Goal: Task Accomplishment & Management: Manage account settings

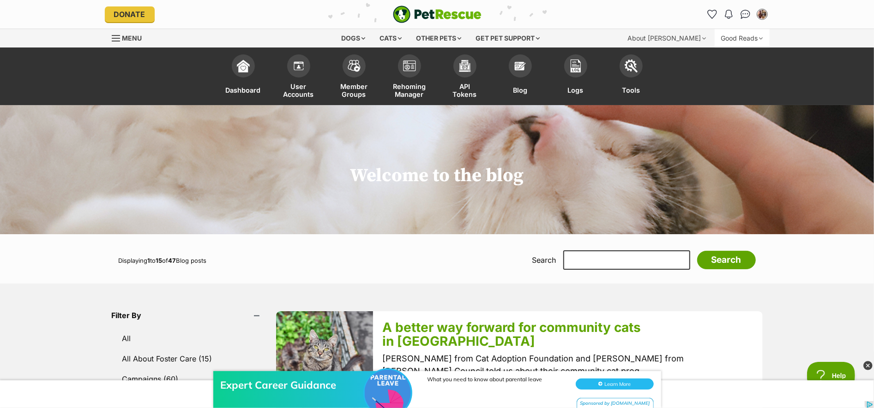
click at [739, 40] on div "Good Reads" at bounding box center [741, 38] width 55 height 18
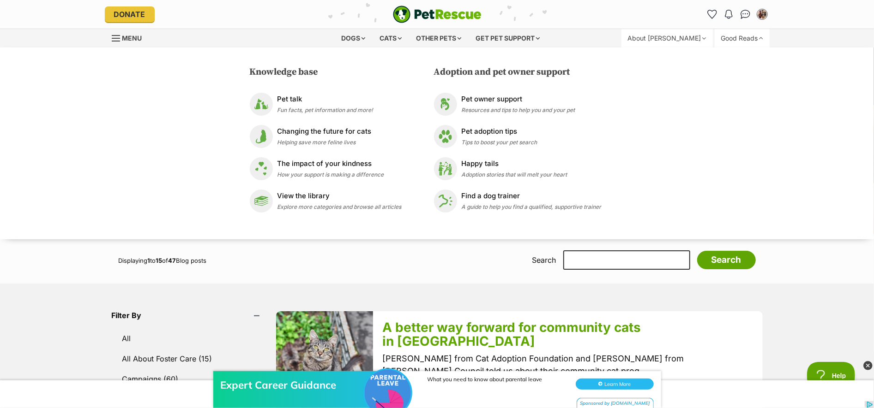
click at [685, 41] on div "About [PERSON_NAME]" at bounding box center [666, 38] width 91 height 18
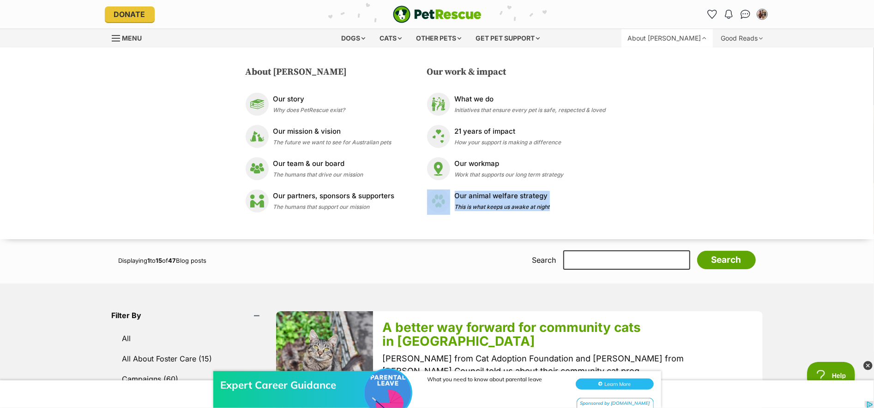
click at [241, 279] on div "Displaying 1 to 15 of 47 Blog posts Search Please Select All Food Donations Cam…" at bounding box center [437, 264] width 678 height 40
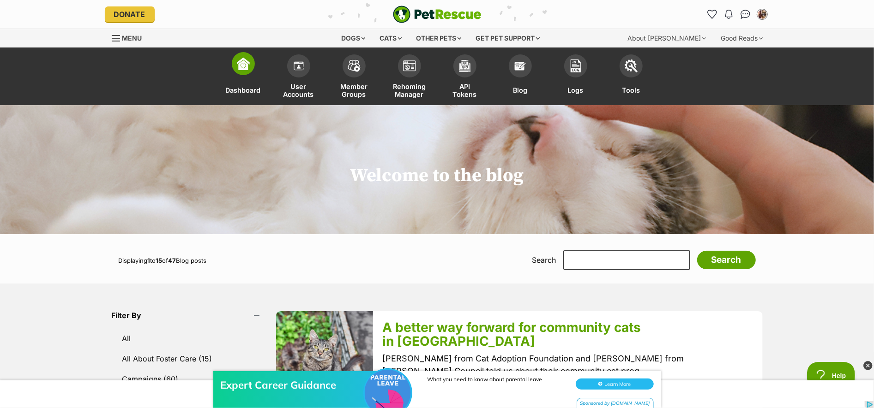
click at [254, 69] on link "Dashboard" at bounding box center [243, 77] width 55 height 55
click at [700, 39] on div "About [PERSON_NAME]" at bounding box center [666, 38] width 91 height 18
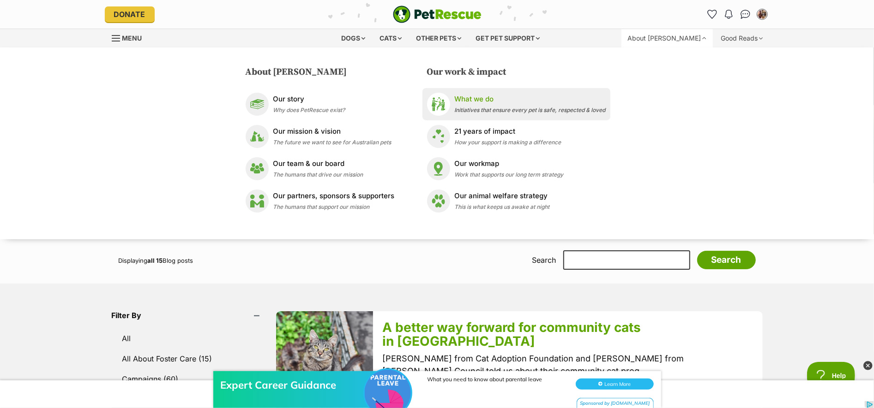
click at [486, 112] on span "Initiatives that ensure every pet is safe, respected & loved" at bounding box center [530, 110] width 151 height 7
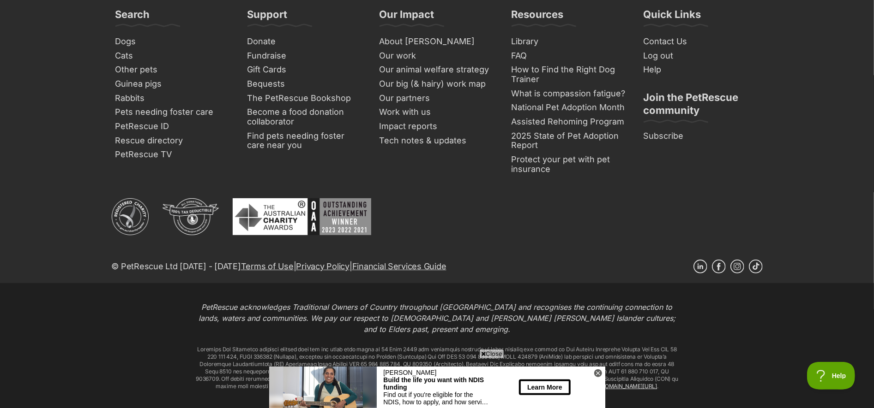
click at [66, 139] on footer "Search Dogs Cats Other pets Guinea pigs Rabbits Pets needing foster care PetRes…" at bounding box center [437, 221] width 874 height 472
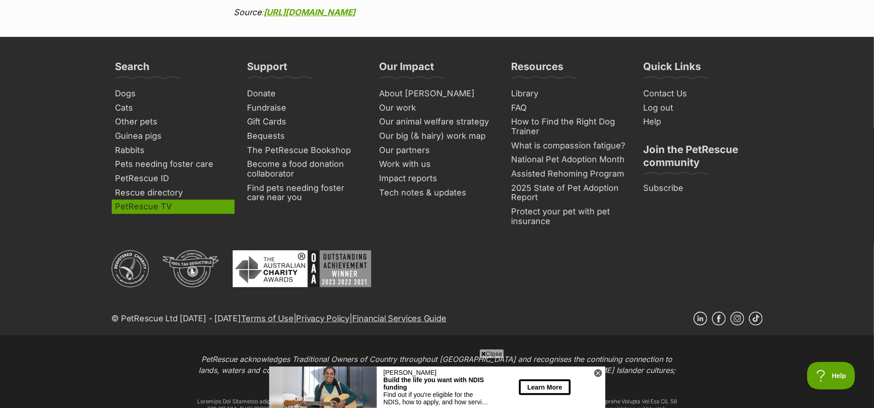
scroll to position [2565, 0]
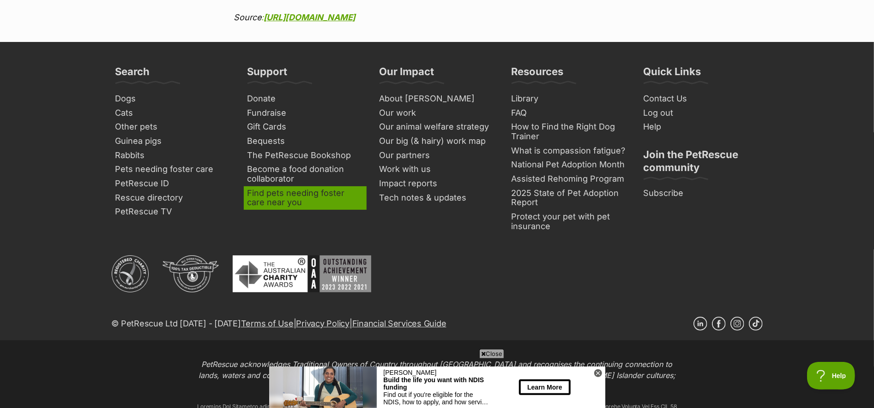
click at [275, 186] on link "Find pets needing foster care near you" at bounding box center [305, 198] width 123 height 24
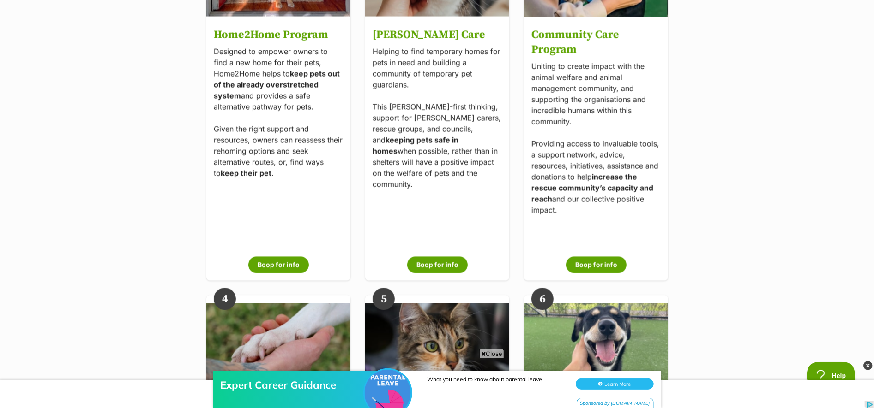
scroll to position [1503, 0]
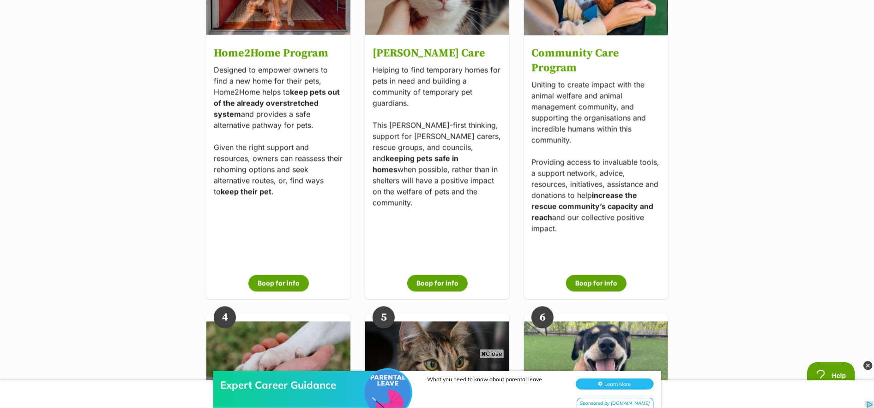
click at [766, 110] on main "PetRescue is working towards one big, hairy & audacious vision. This is our lon…" at bounding box center [437, 394] width 874 height 3585
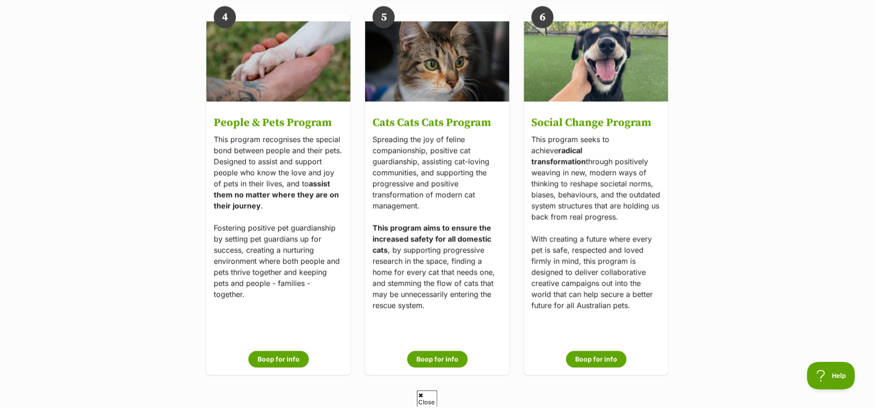
scroll to position [0, 0]
click at [512, 354] on span "Close" at bounding box center [514, 353] width 25 height 9
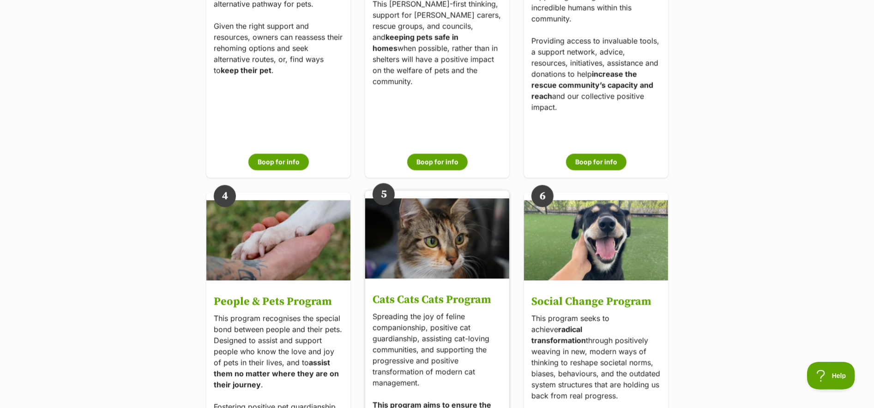
scroll to position [1435, 0]
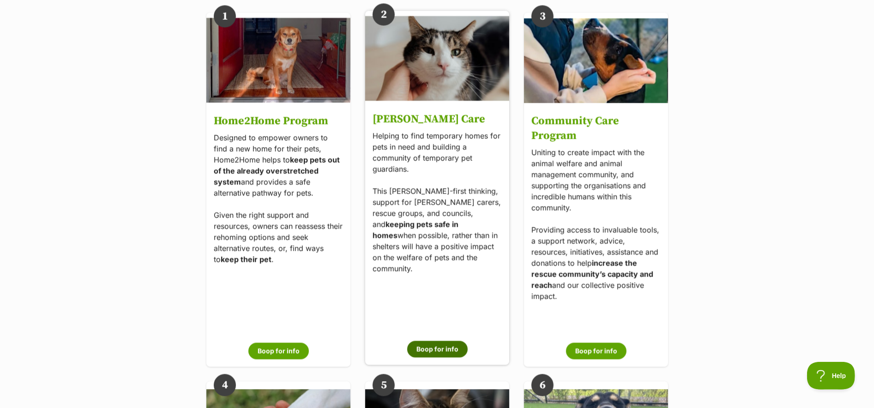
click at [435, 348] on button "Boop for info" at bounding box center [437, 349] width 60 height 17
click at [435, 245] on div "Foster Care Helping to find temporary homes for pets in need and building a com…" at bounding box center [437, 236] width 144 height 259
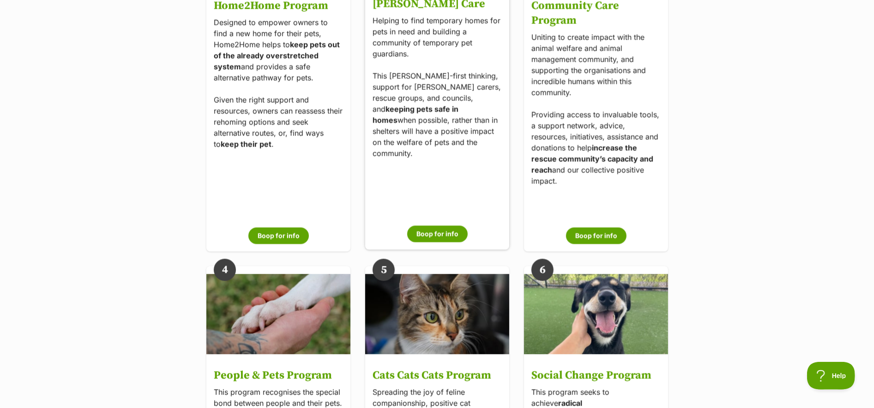
click at [441, 105] on p "Helping to find temporary homes for pets in need and building a community of te…" at bounding box center [436, 87] width 129 height 144
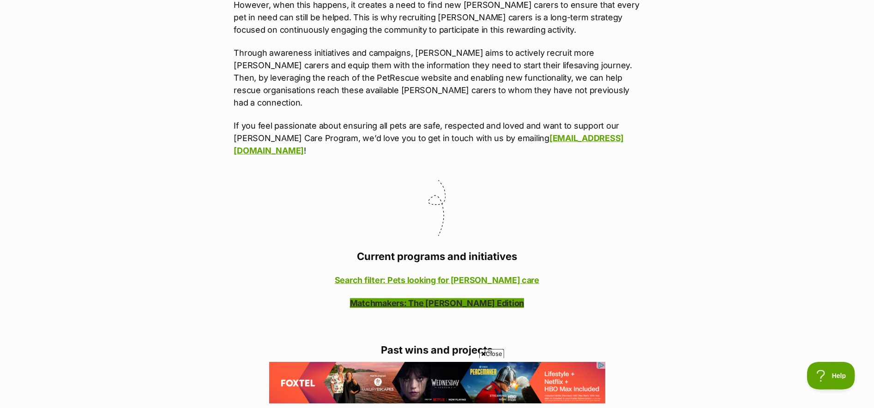
click at [493, 299] on link "Matchmakers: The Foster Edition" at bounding box center [437, 304] width 174 height 10
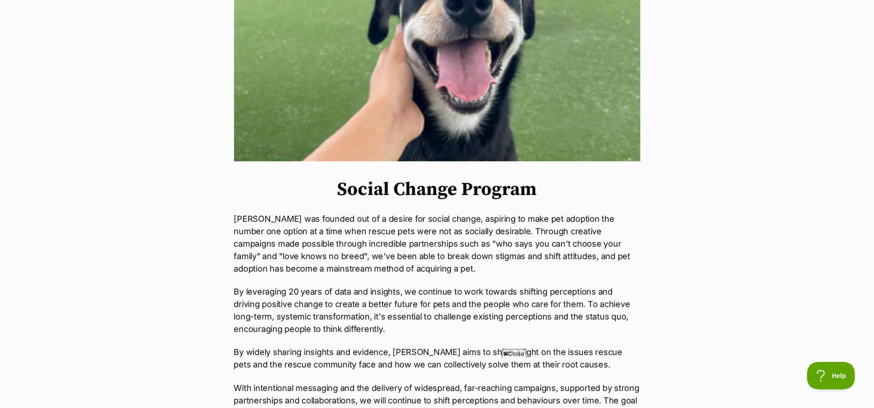
scroll to position [229, 0]
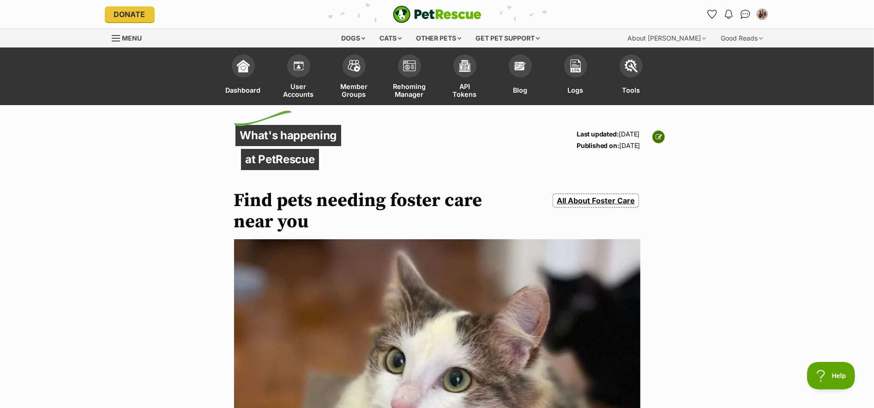
click at [655, 138] on icon at bounding box center [658, 137] width 6 height 6
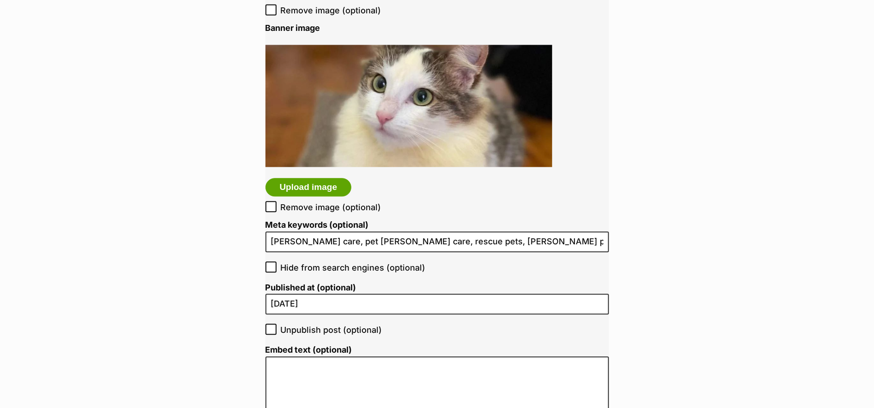
scroll to position [1613, 0]
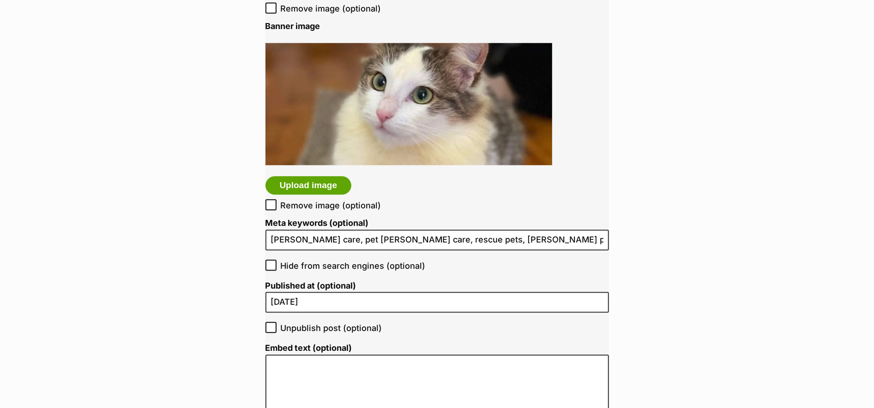
click at [269, 326] on icon at bounding box center [271, 328] width 6 height 4
click at [269, 326] on input "Unpublish post (optional)" at bounding box center [270, 327] width 11 height 11
checkbox input "true"
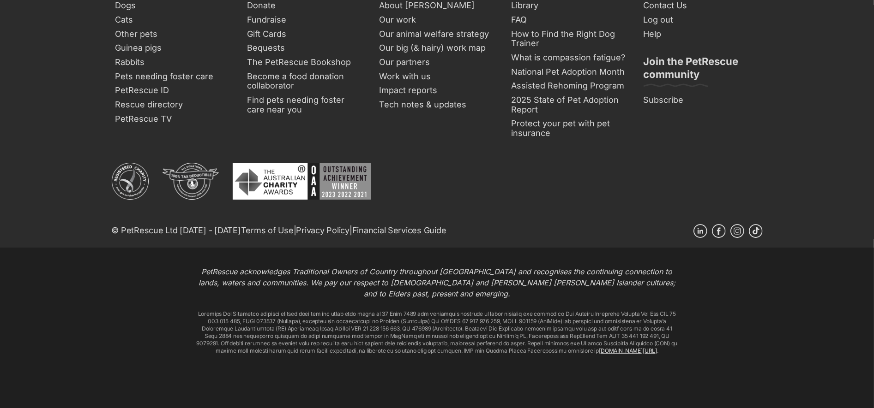
scroll to position [2080, 0]
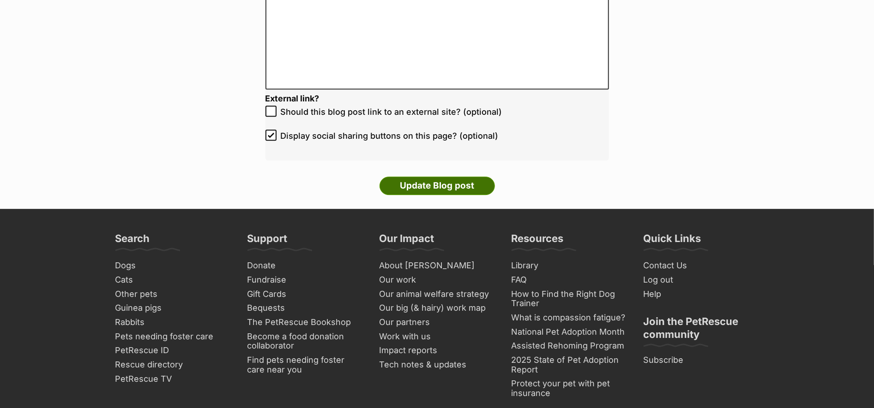
click at [434, 183] on input "Update Blog post" at bounding box center [436, 186] width 115 height 18
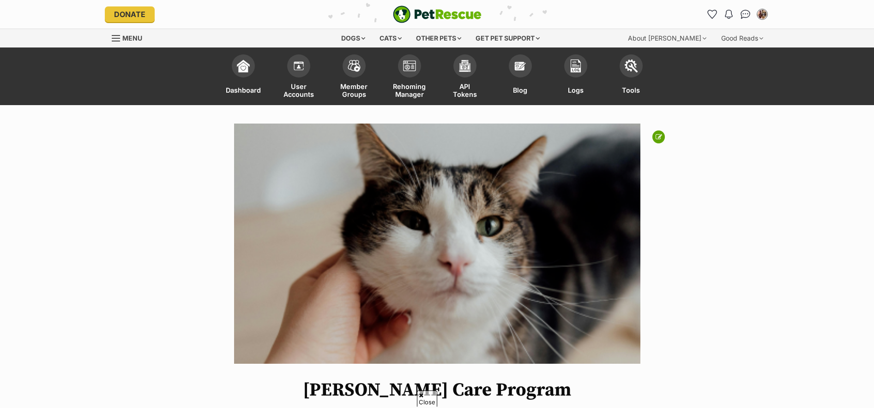
scroll to position [12, 0]
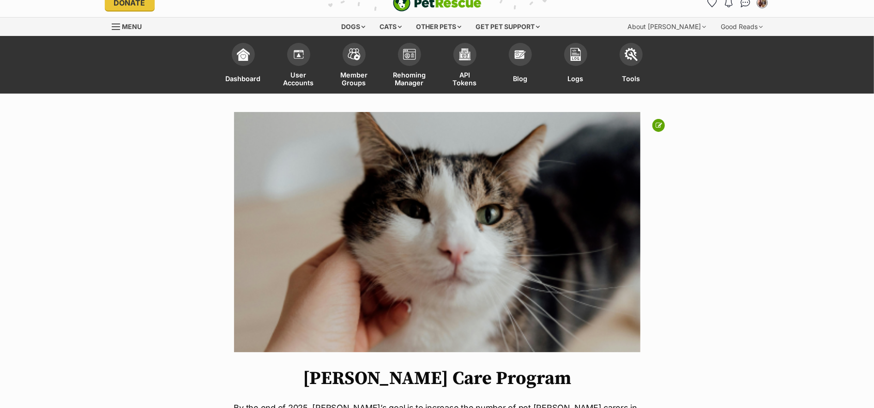
click at [658, 127] on icon at bounding box center [658, 125] width 6 height 6
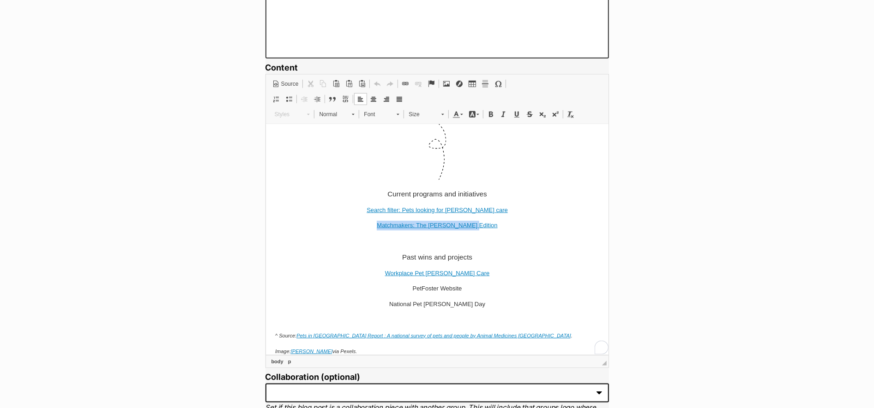
scroll to position [552, 0]
drag, startPoint x: 488, startPoint y: 216, endPoint x: 377, endPoint y: 216, distance: 110.8
click at [377, 221] on p "Matchmakers: The [PERSON_NAME] Edition" at bounding box center [437, 226] width 324 height 10
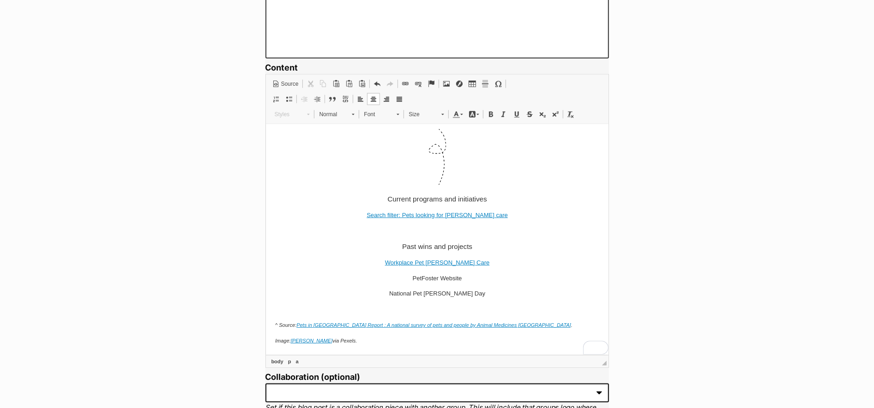
scroll to position [537, 0]
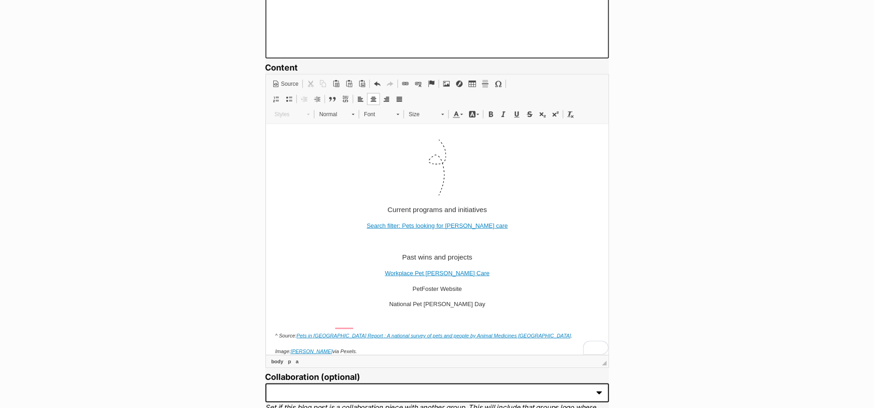
click at [454, 270] on link "Workplace Pet [PERSON_NAME] Care" at bounding box center [436, 273] width 105 height 7
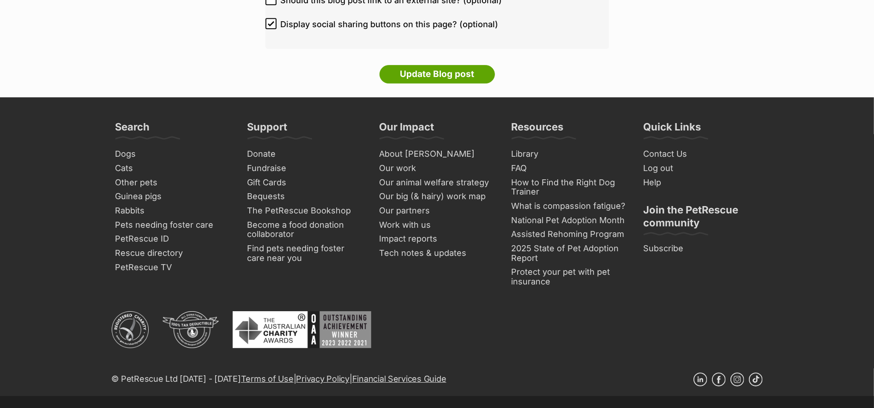
scroll to position [2163, 0]
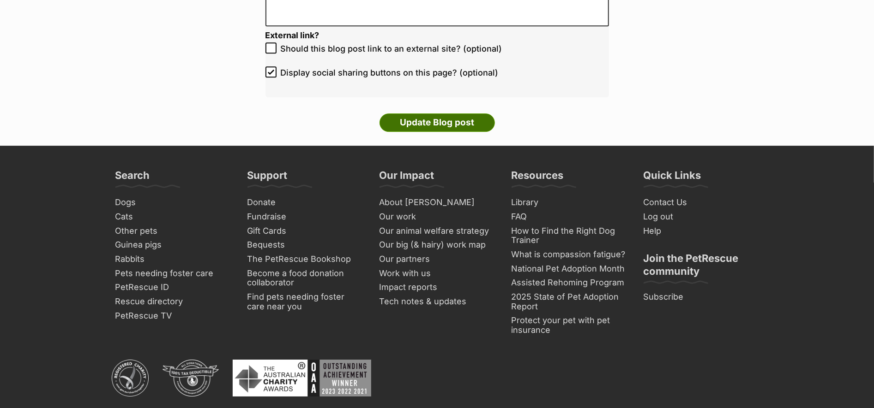
click at [455, 126] on input "Update Blog post" at bounding box center [436, 123] width 115 height 18
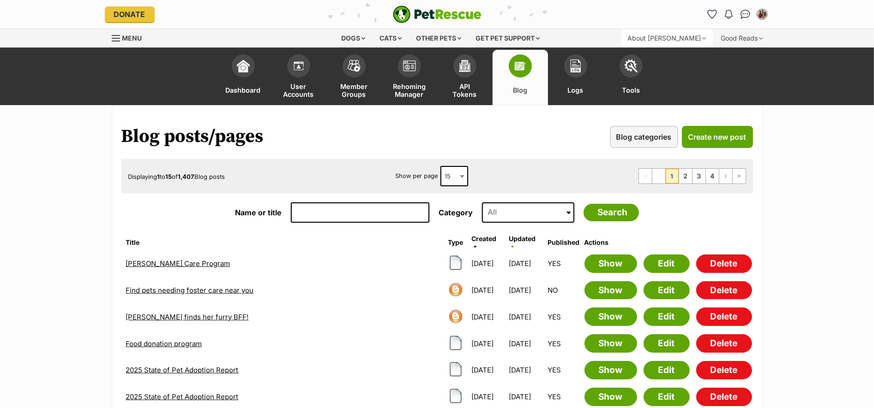
click at [685, 37] on div "About [PERSON_NAME]" at bounding box center [666, 38] width 91 height 18
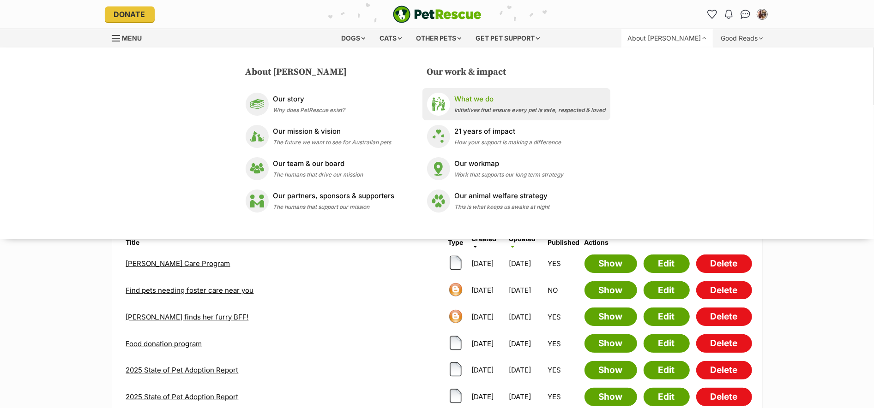
click at [494, 112] on span "Initiatives that ensure every pet is safe, respected & loved" at bounding box center [530, 110] width 151 height 7
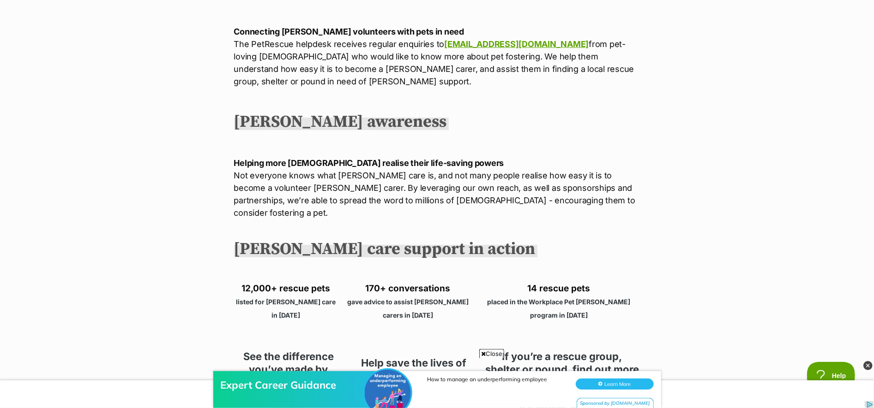
scroll to position [816, 0]
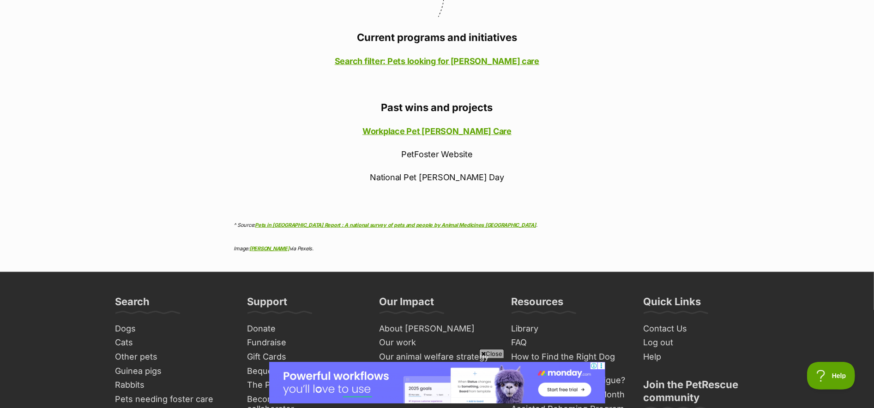
scroll to position [864, 0]
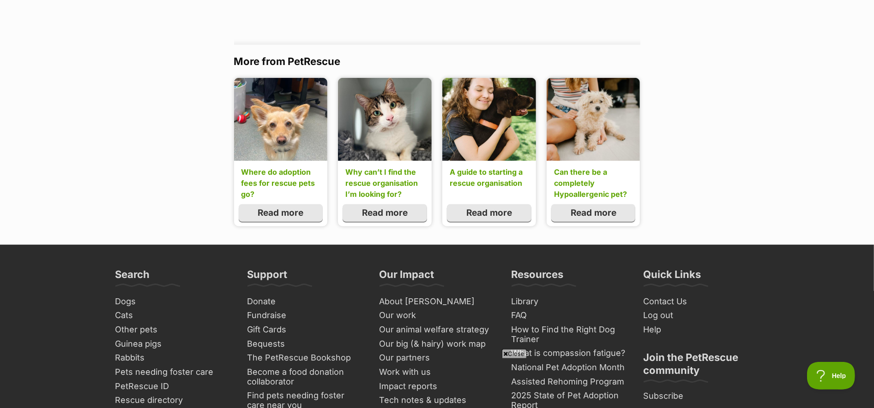
scroll to position [676, 0]
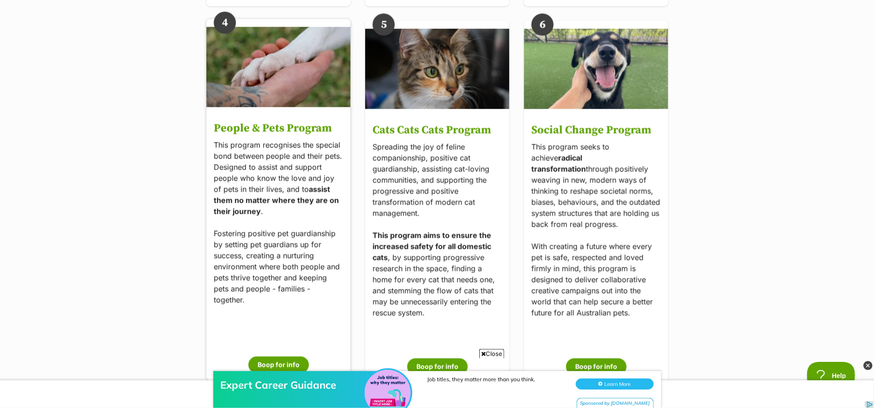
click at [277, 361] on div "Expert Career Guidance Job titles, they matter more than you think. Learn More …" at bounding box center [437, 380] width 874 height 55
click at [278, 280] on p "This program recognises the special bond between people and their pets. Designe…" at bounding box center [278, 222] width 129 height 166
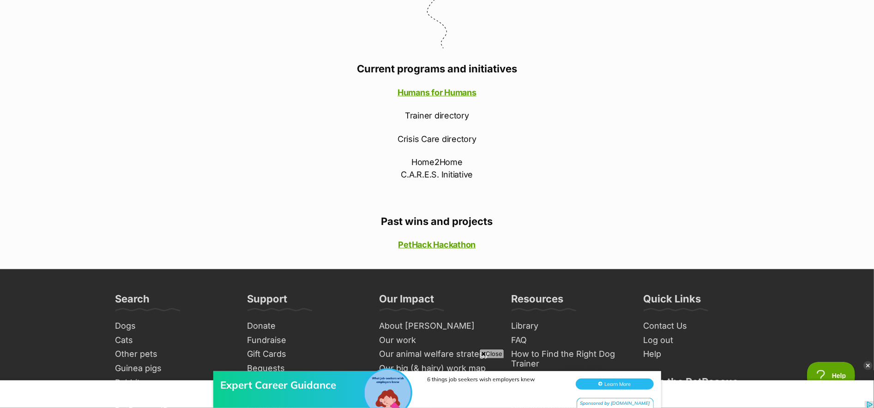
click at [479, 166] on p "Home2Home C.A.R.E.S. Initiative" at bounding box center [437, 168] width 406 height 25
click at [448, 88] on link "Humans for Humans" at bounding box center [436, 93] width 79 height 10
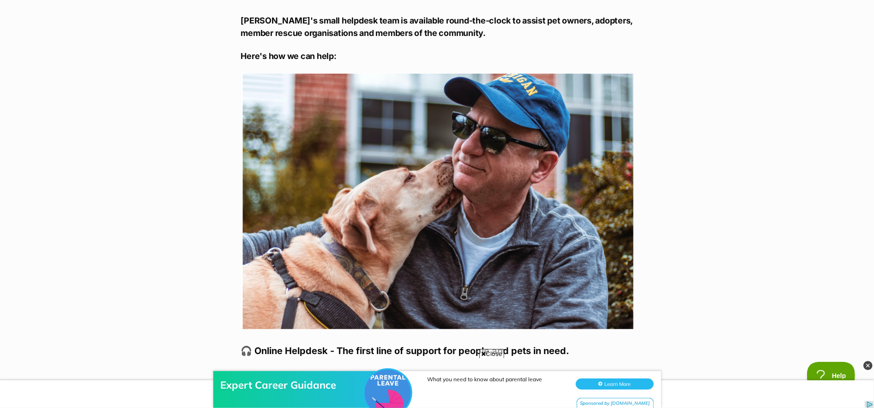
scroll to position [572, 0]
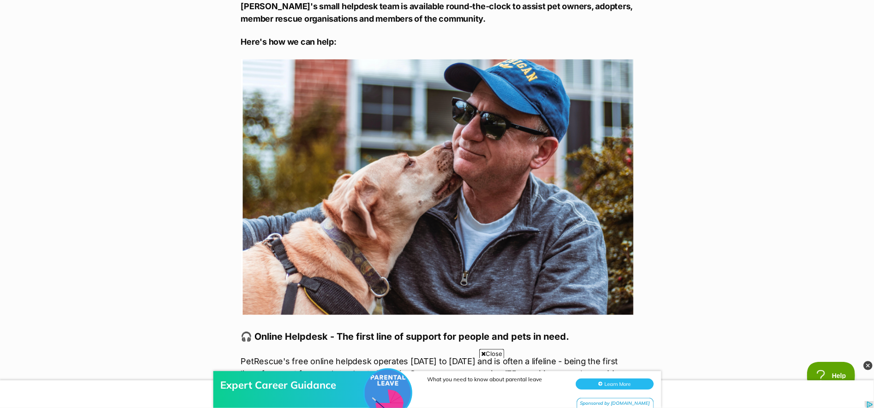
click at [489, 353] on div "Expert Career Guidance What you need to know about parental leave Learn More Sp…" at bounding box center [437, 380] width 874 height 55
click at [489, 351] on span "Close" at bounding box center [491, 353] width 25 height 9
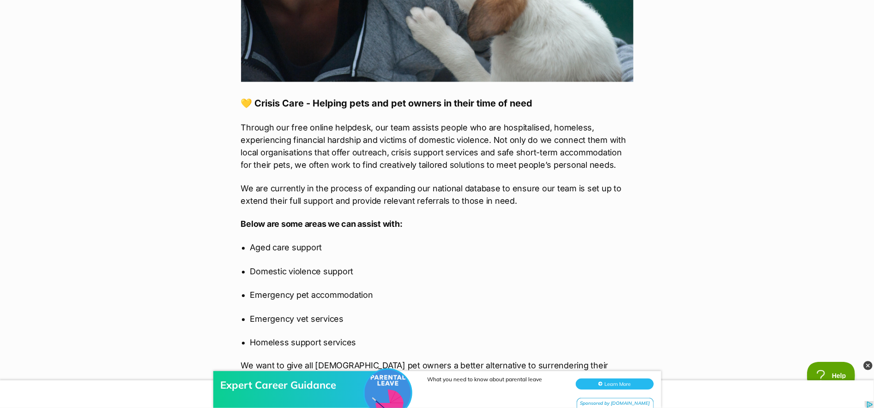
scroll to position [1281, 0]
